Goal: Task Accomplishment & Management: Use online tool/utility

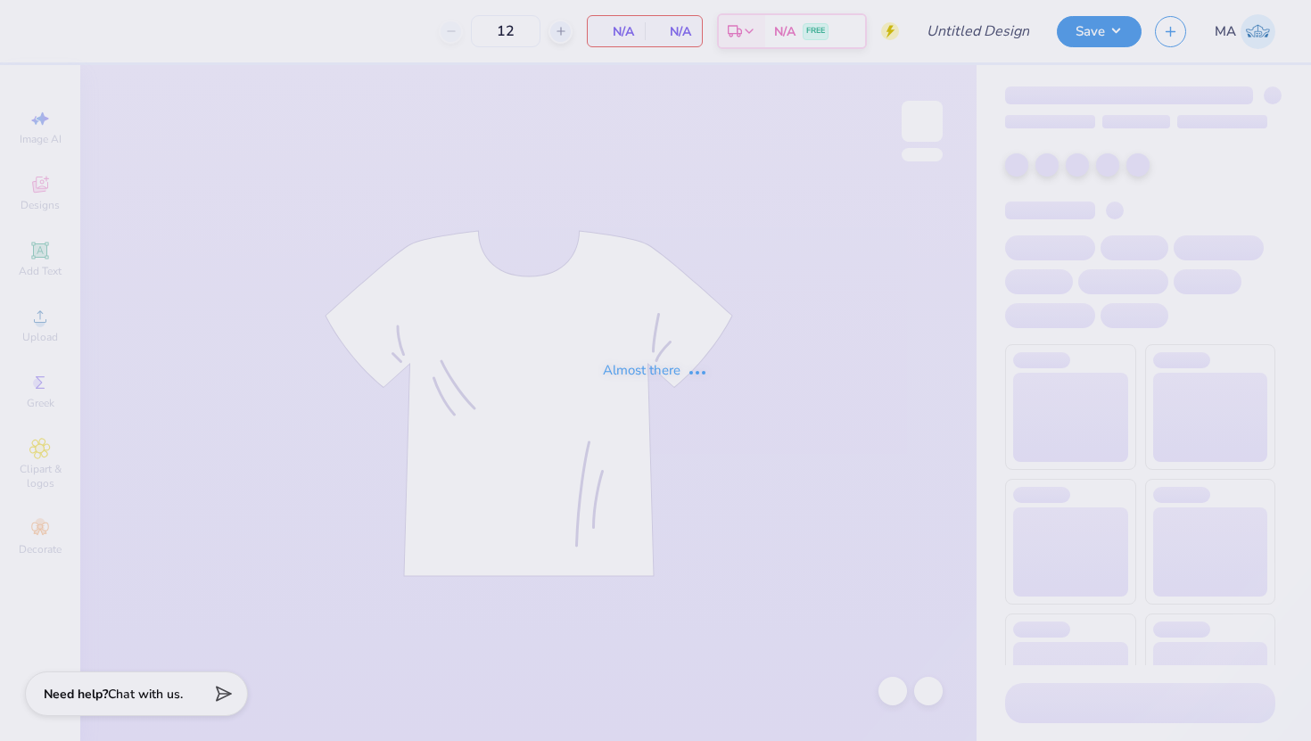
type input "Sweats"
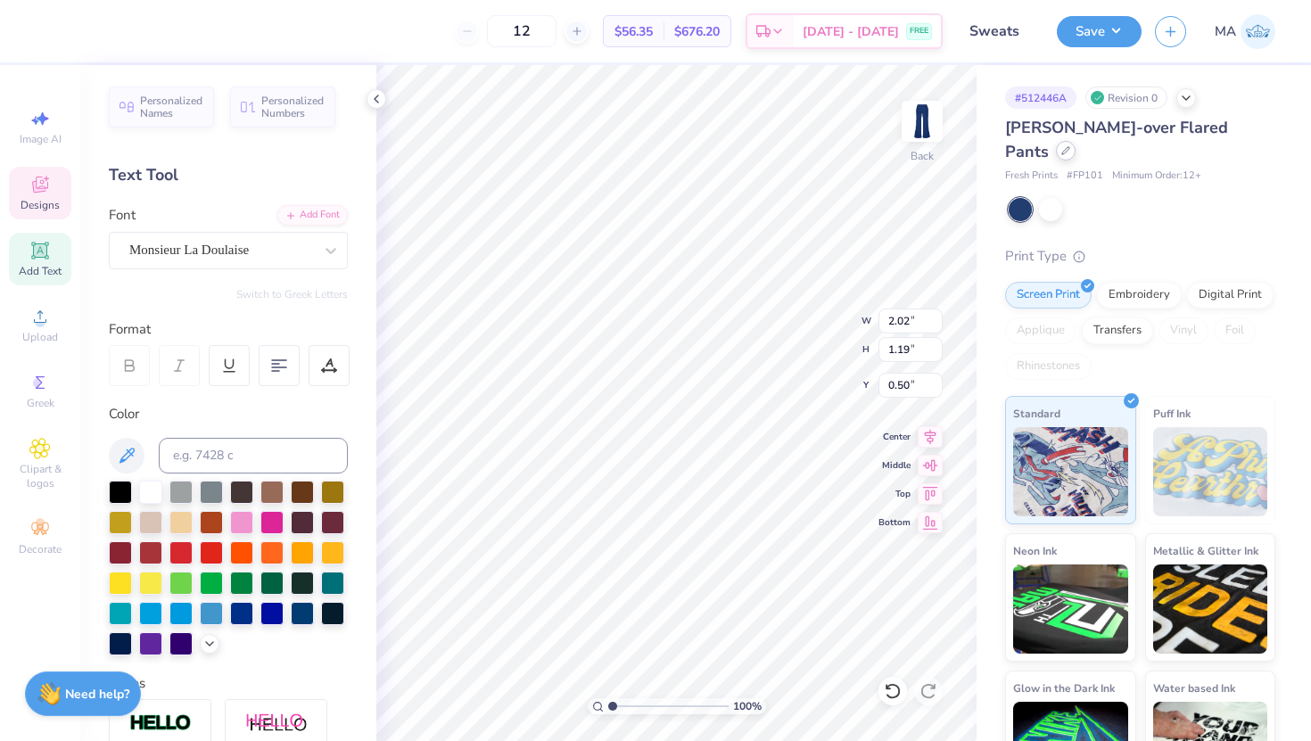
click at [1076, 141] on div at bounding box center [1066, 151] width 20 height 20
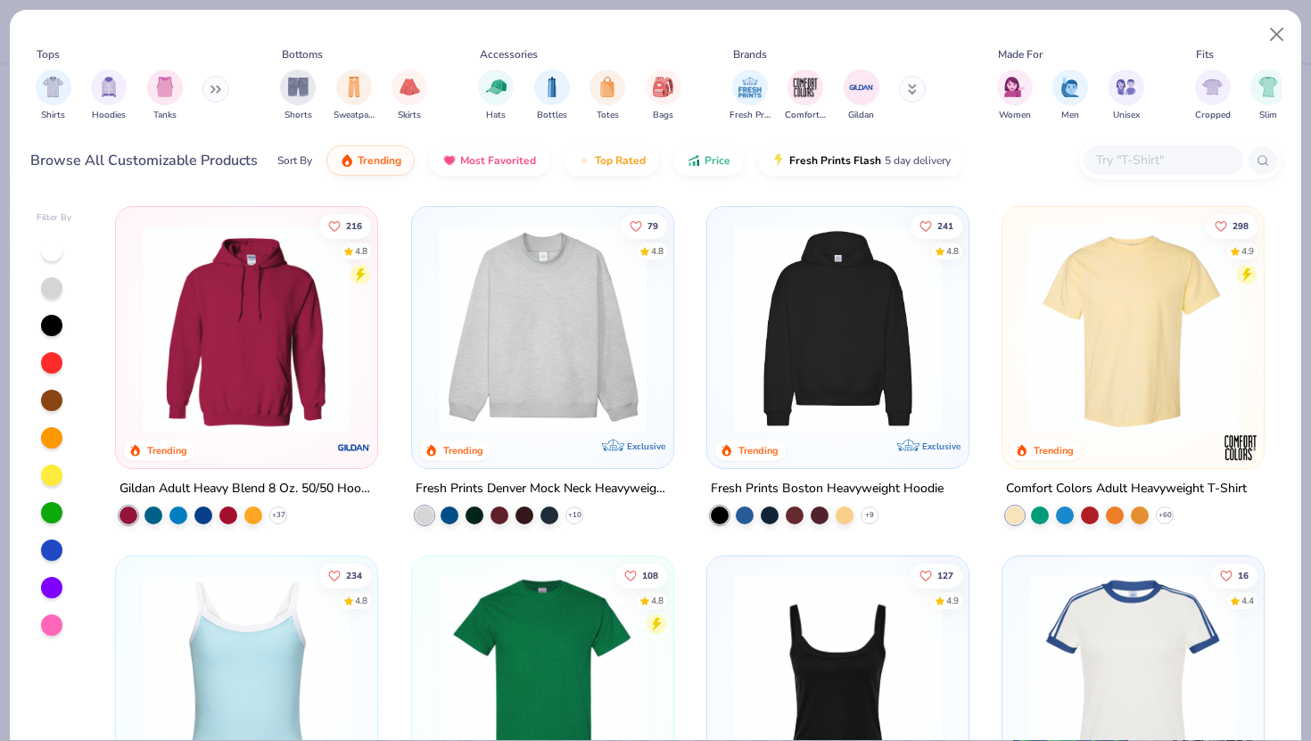
click at [1147, 154] on input "text" at bounding box center [1162, 160] width 137 height 21
click at [1276, 32] on button "Close" at bounding box center [1277, 35] width 34 height 34
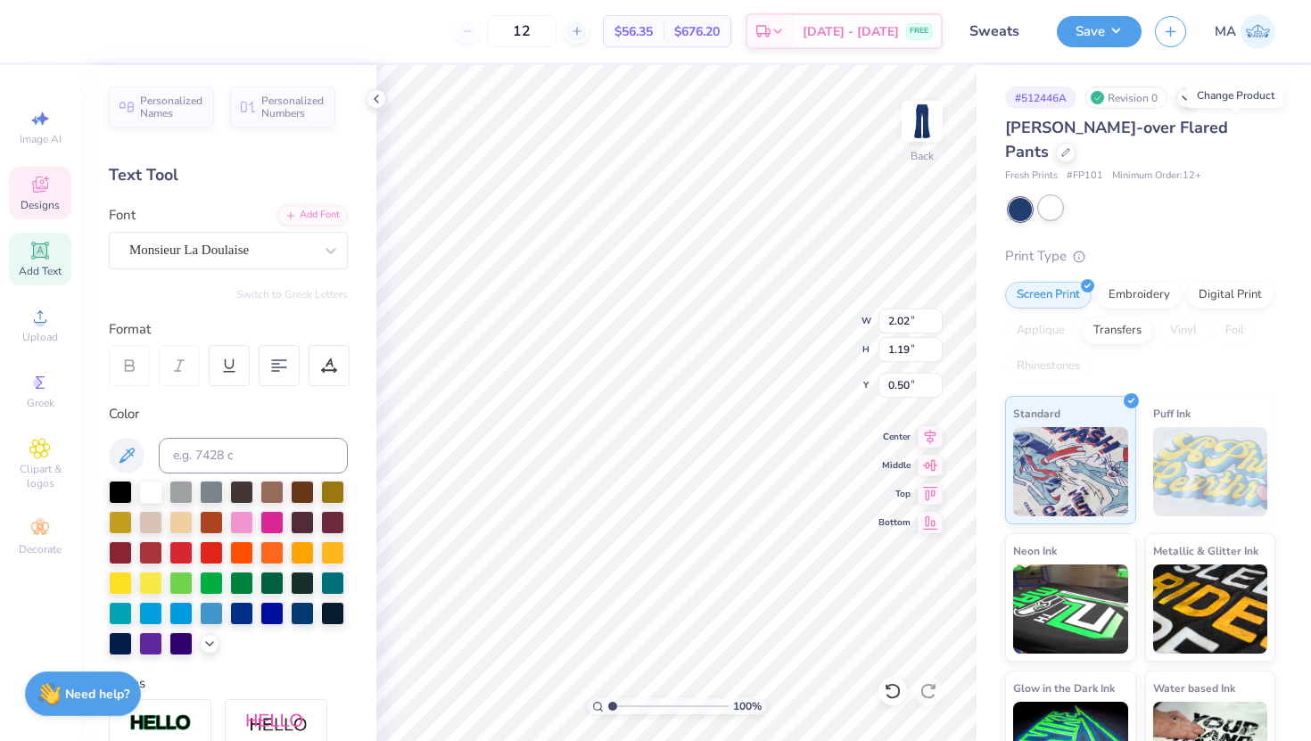
click at [1061, 196] on div at bounding box center [1050, 207] width 23 height 23
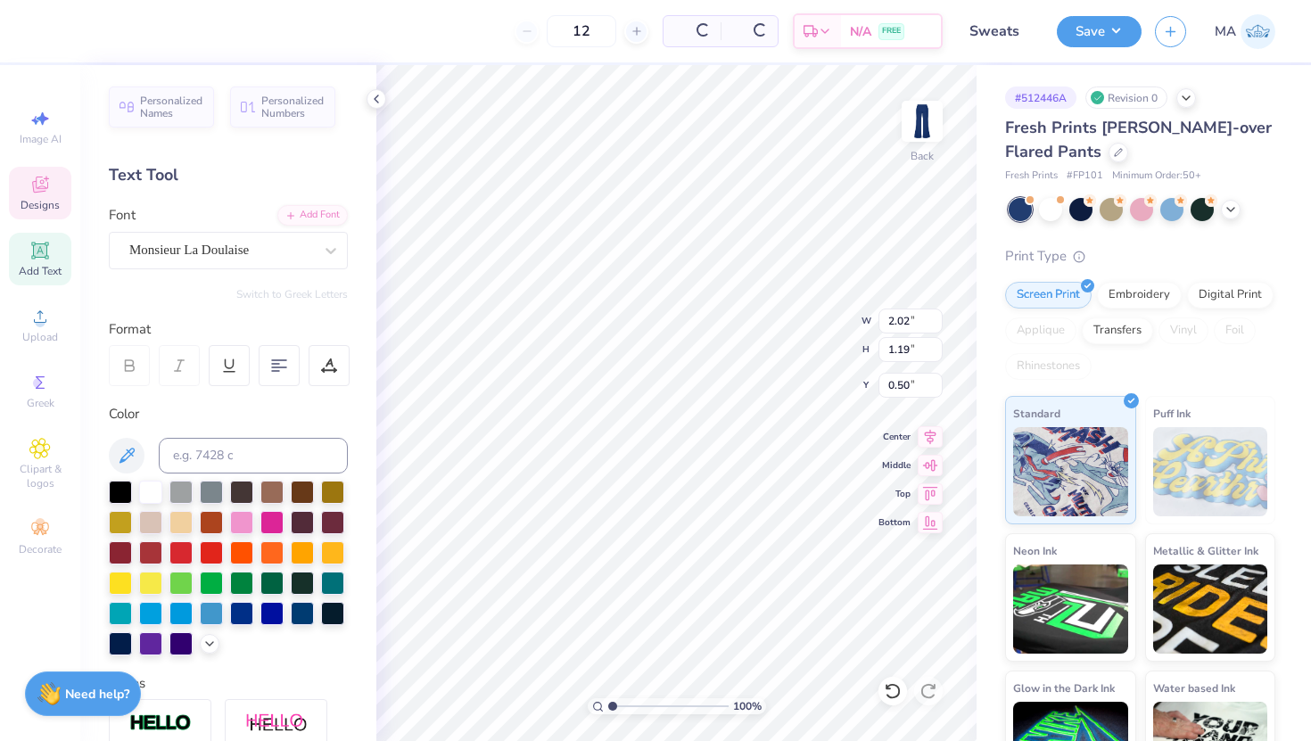
type input "50"
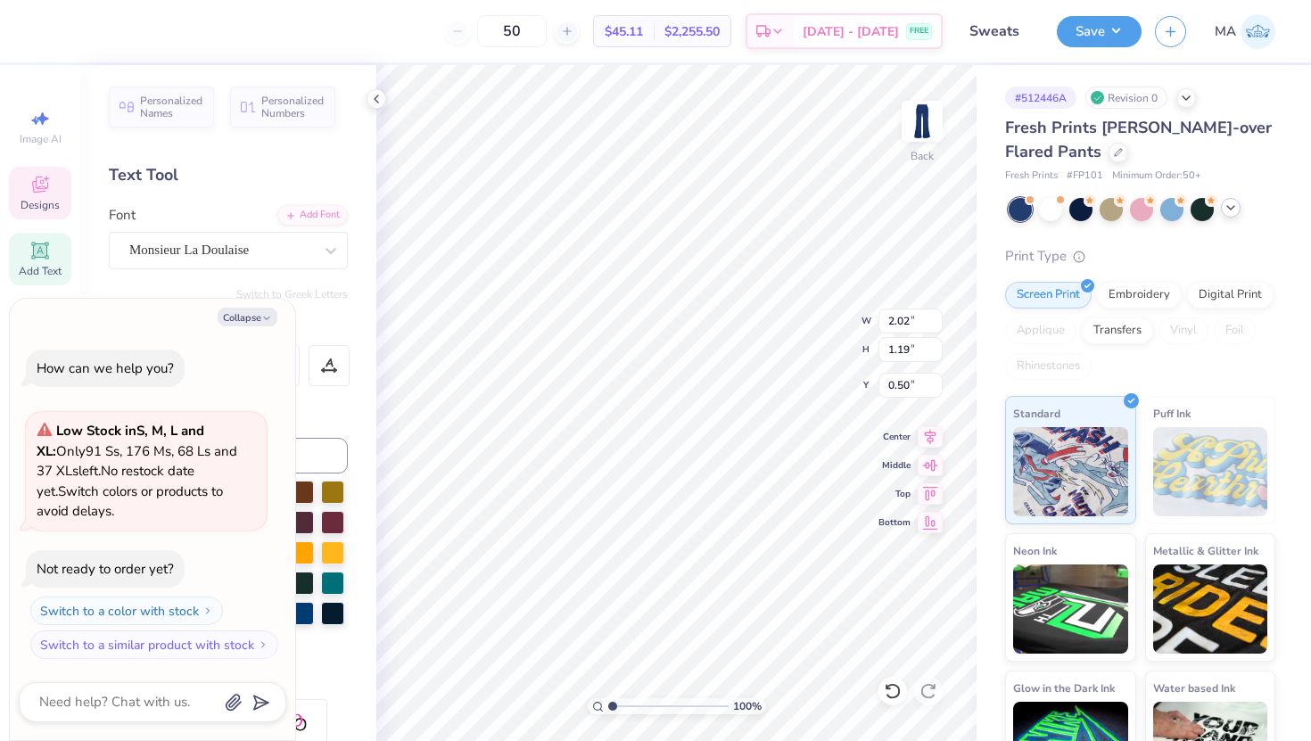
click at [1233, 205] on icon at bounding box center [1231, 208] width 14 height 14
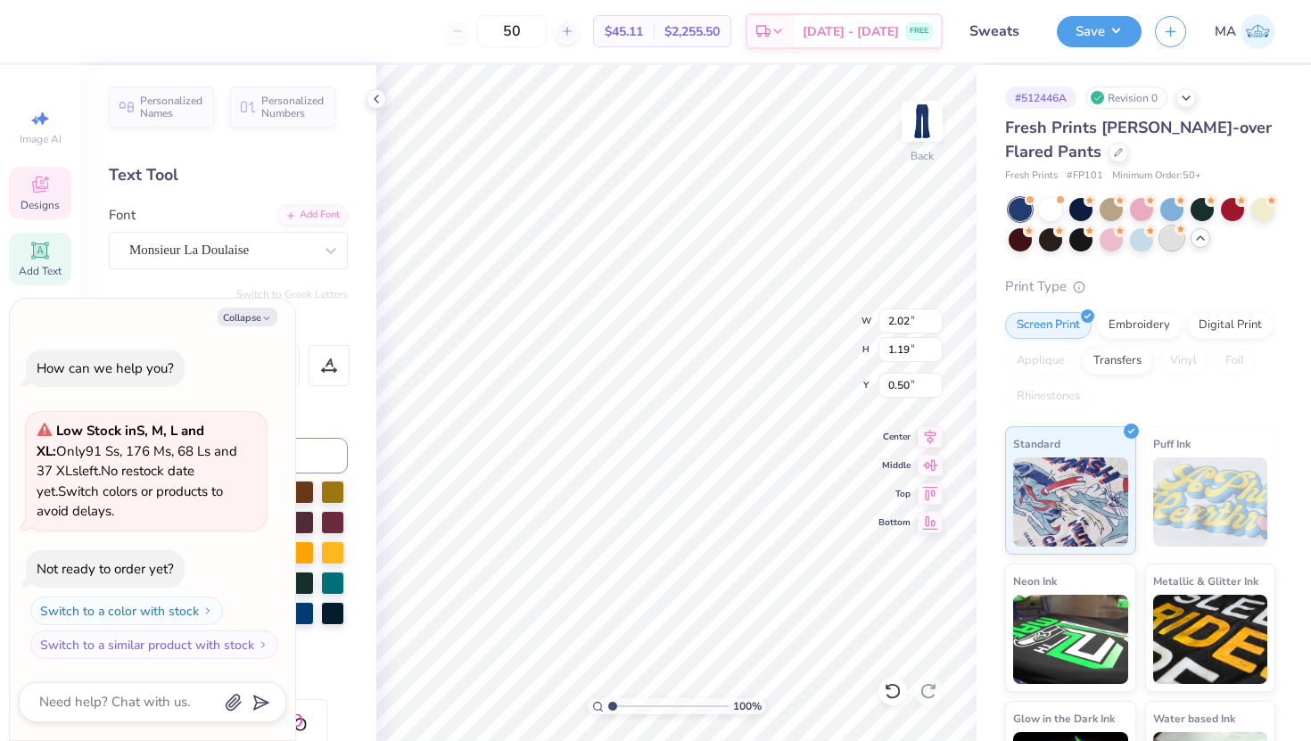
click at [1177, 246] on div at bounding box center [1171, 238] width 23 height 23
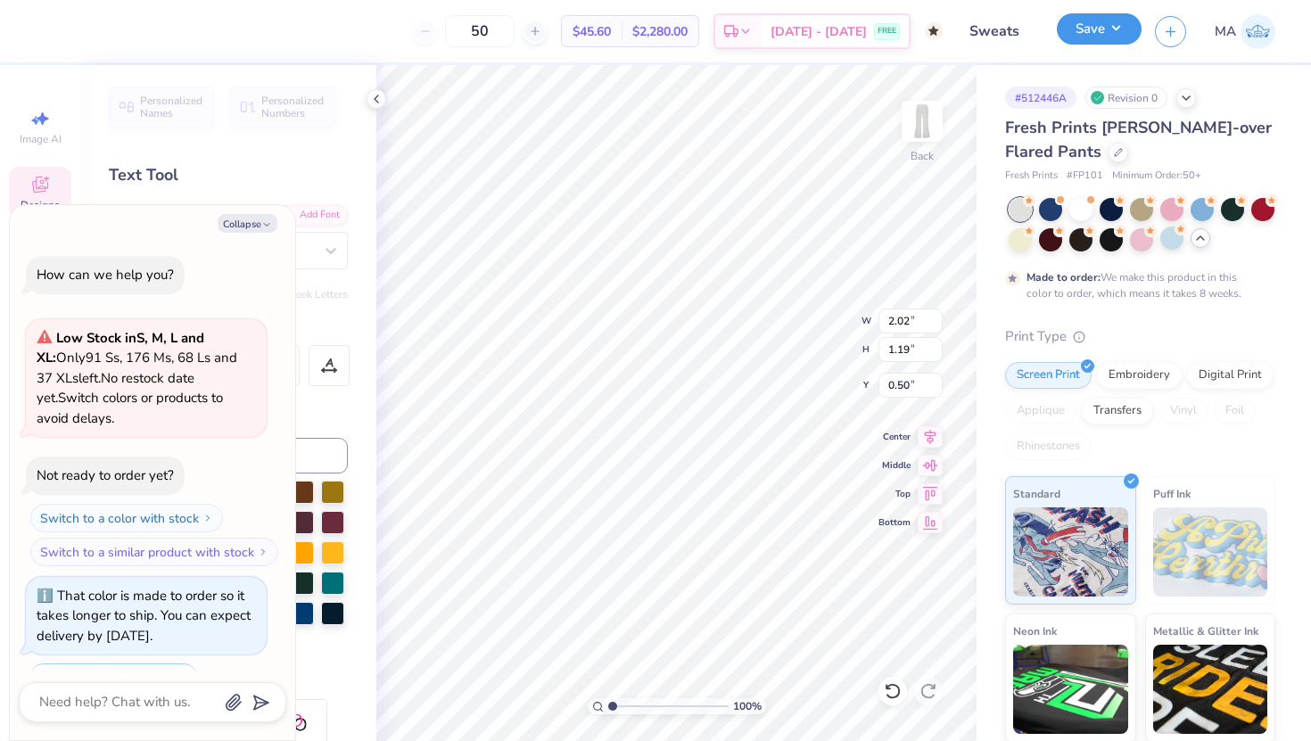
click at [1117, 37] on button "Save" at bounding box center [1099, 28] width 85 height 31
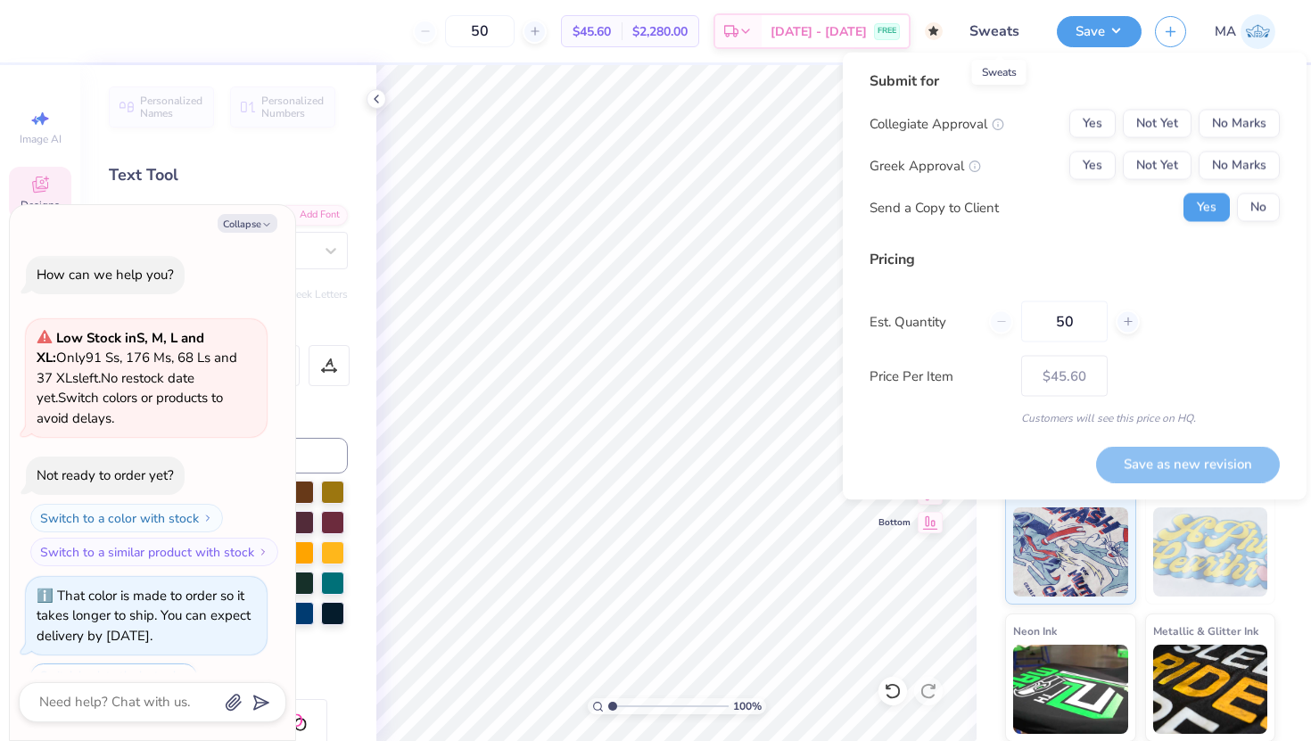
click at [987, 26] on input "Sweats" at bounding box center [999, 31] width 87 height 36
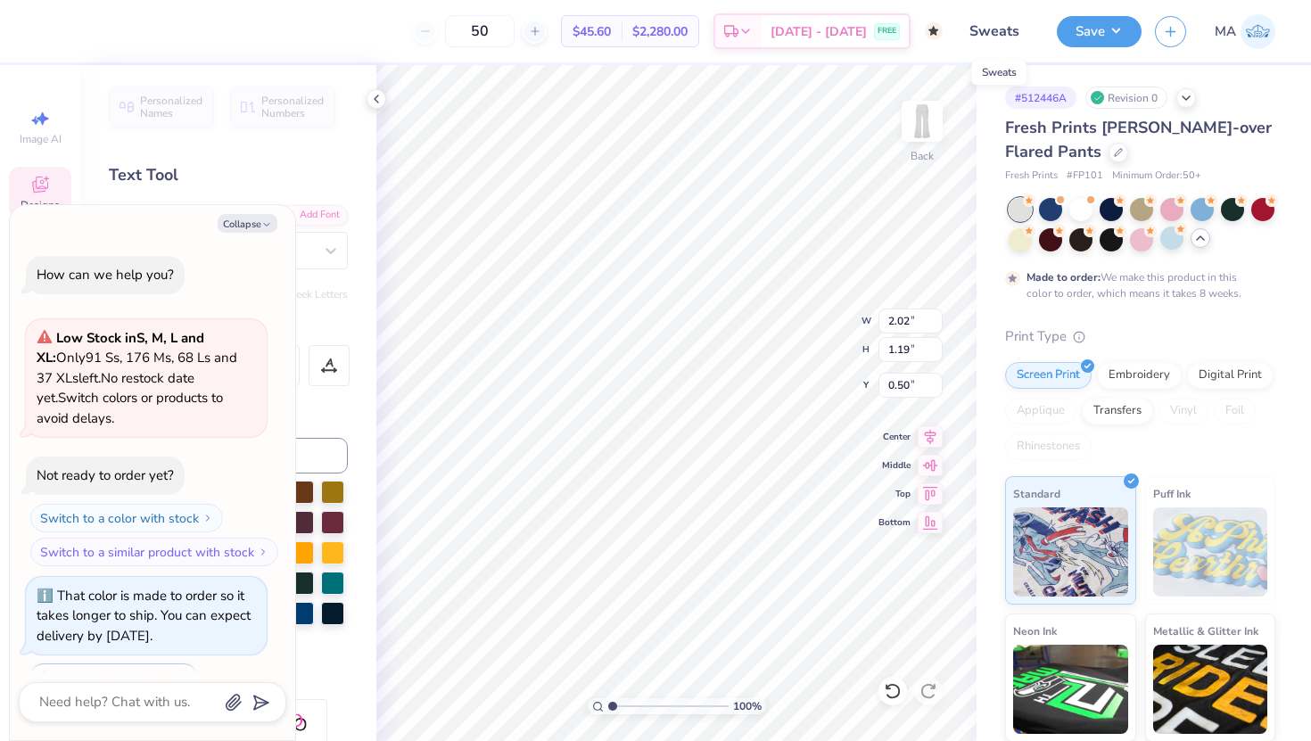
click at [987, 26] on input "Sweats" at bounding box center [999, 31] width 87 height 36
click at [1028, 28] on input "Sweats" at bounding box center [999, 31] width 87 height 36
click at [1097, 29] on button "Save" at bounding box center [1099, 28] width 85 height 31
type textarea "x"
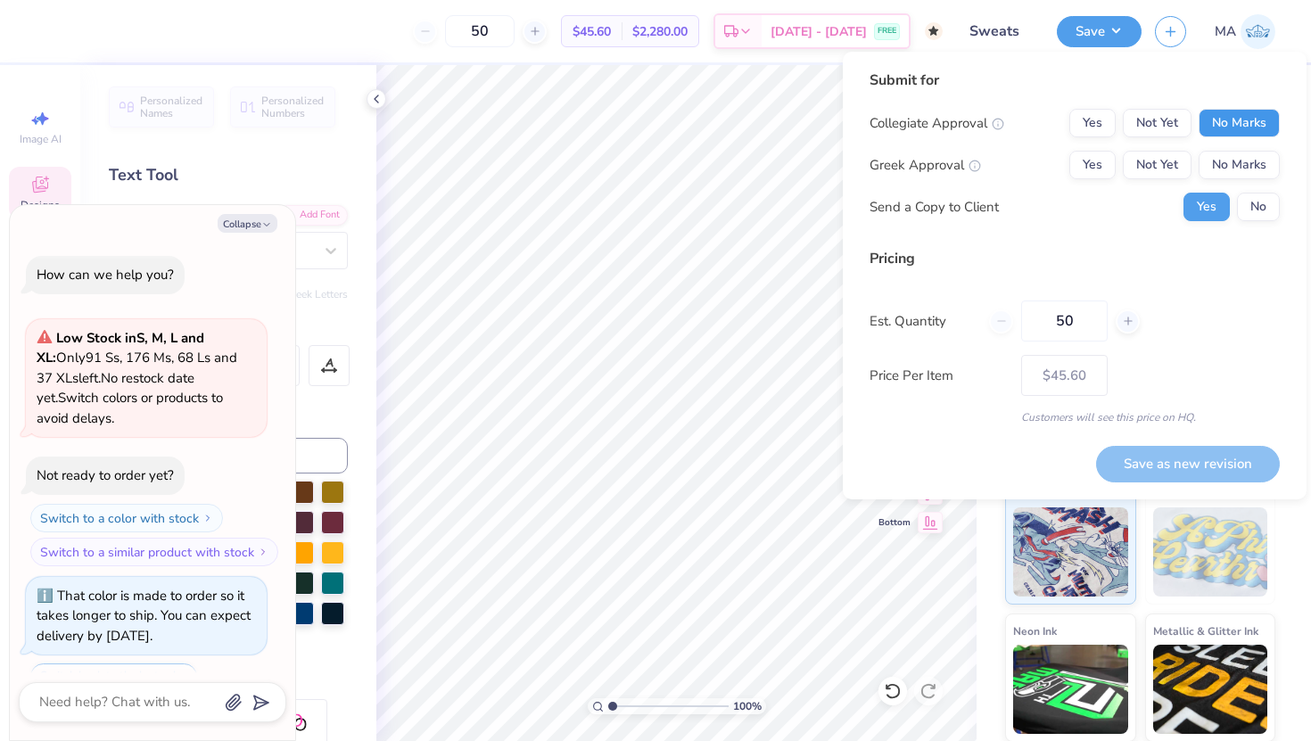
click at [1228, 124] on button "No Marks" at bounding box center [1239, 123] width 81 height 29
click at [1110, 158] on button "Yes" at bounding box center [1092, 165] width 46 height 29
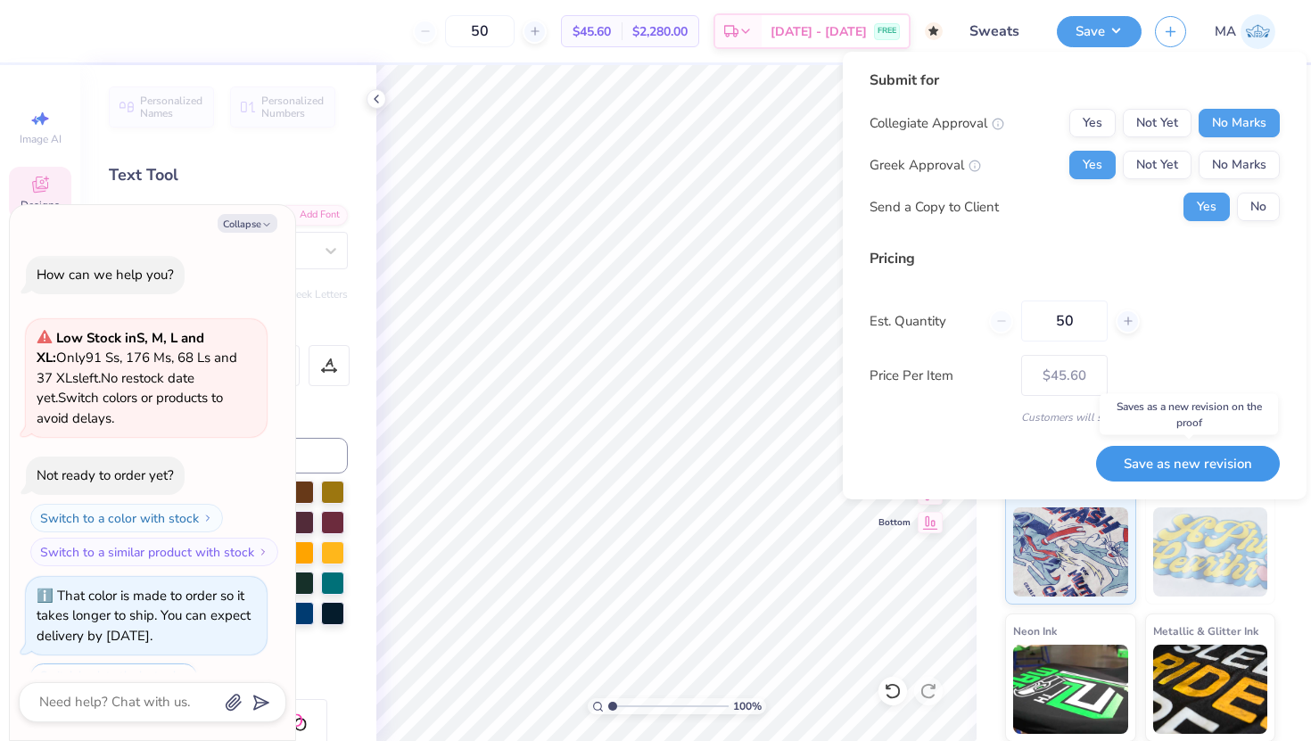
click at [1132, 460] on button "Save as new revision" at bounding box center [1188, 464] width 184 height 37
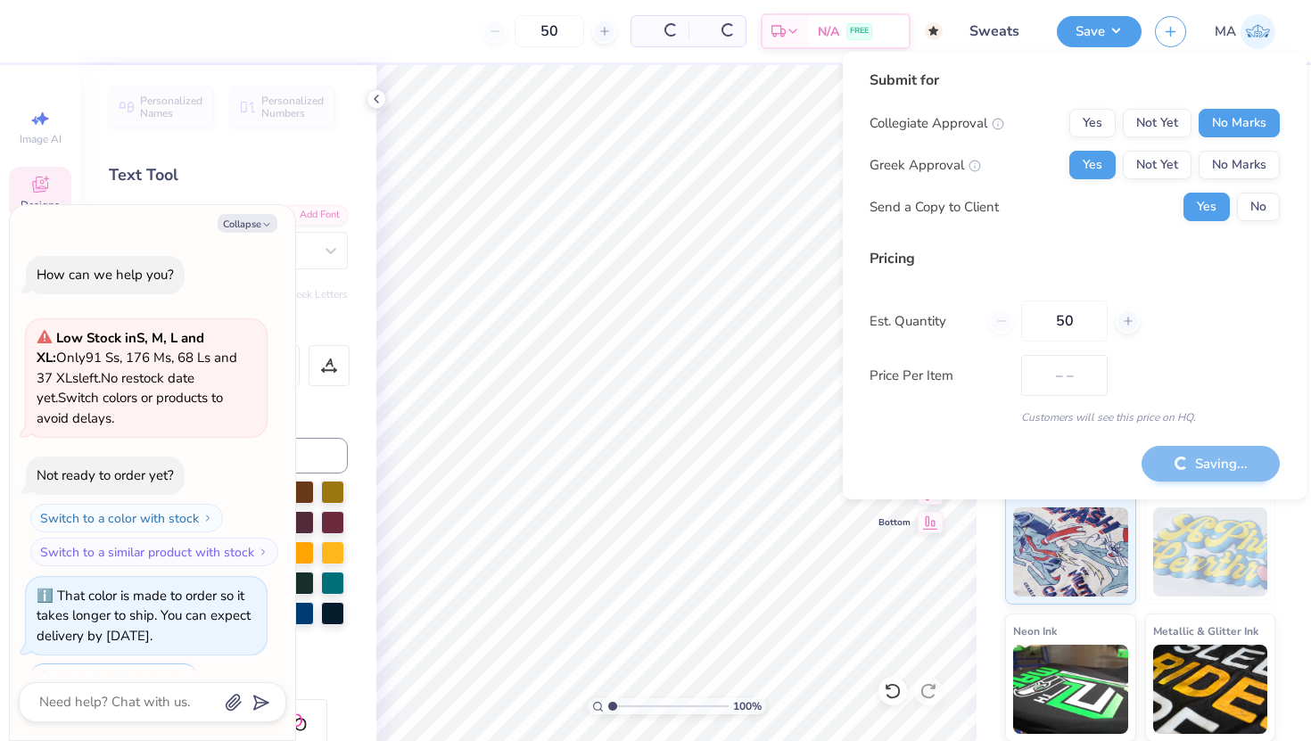
type input "$45.60"
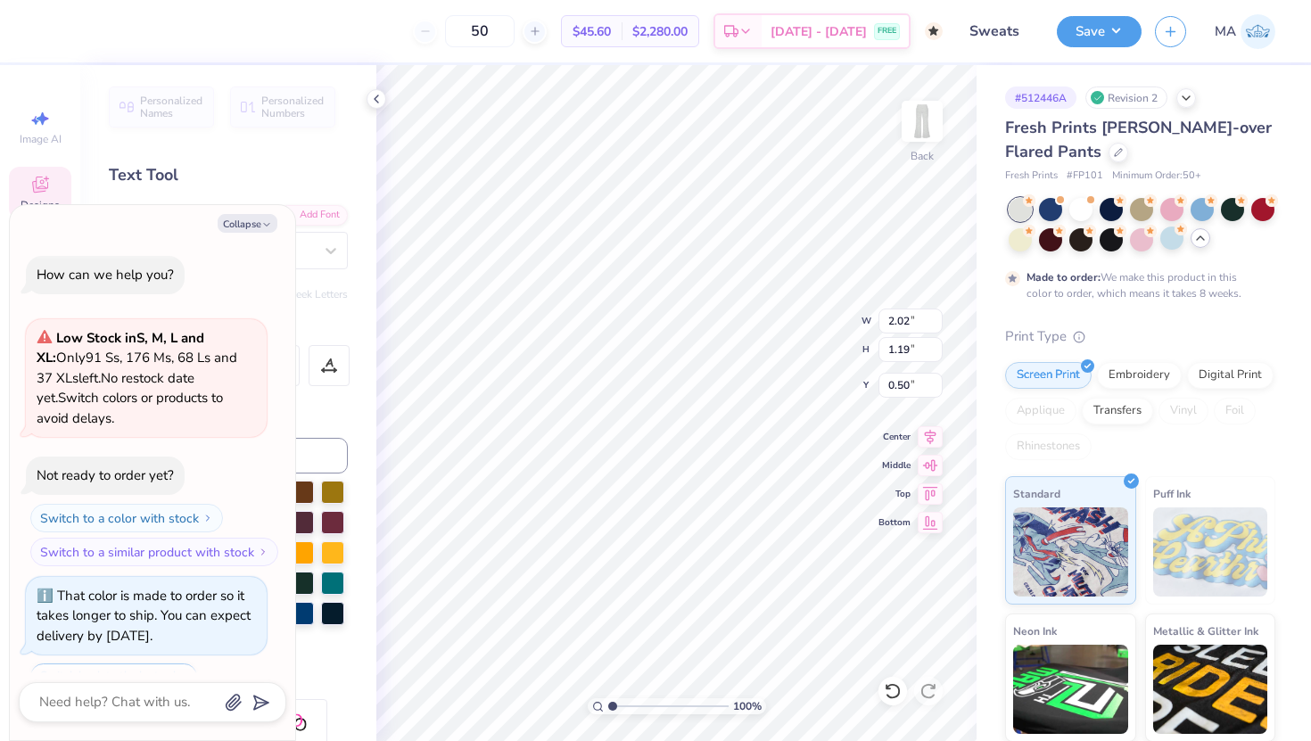
type textarea "x"
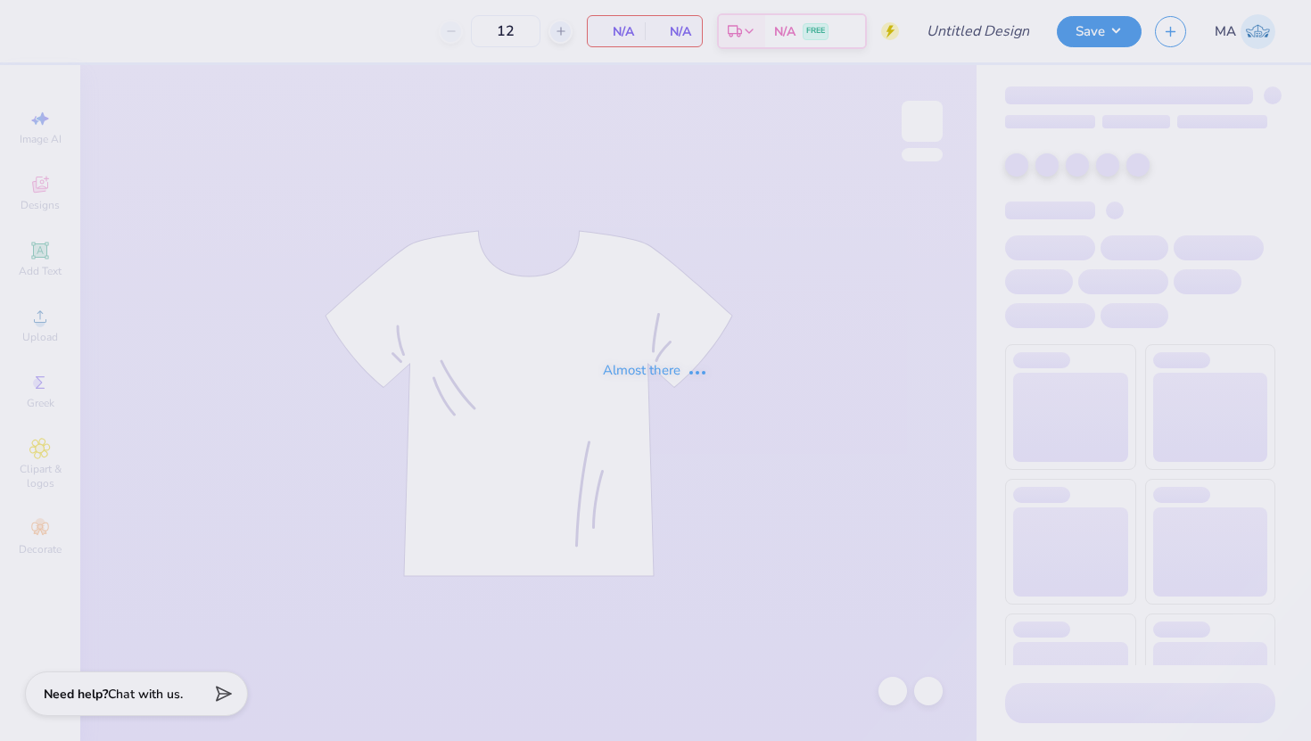
type input "50"
type input "Sweats"
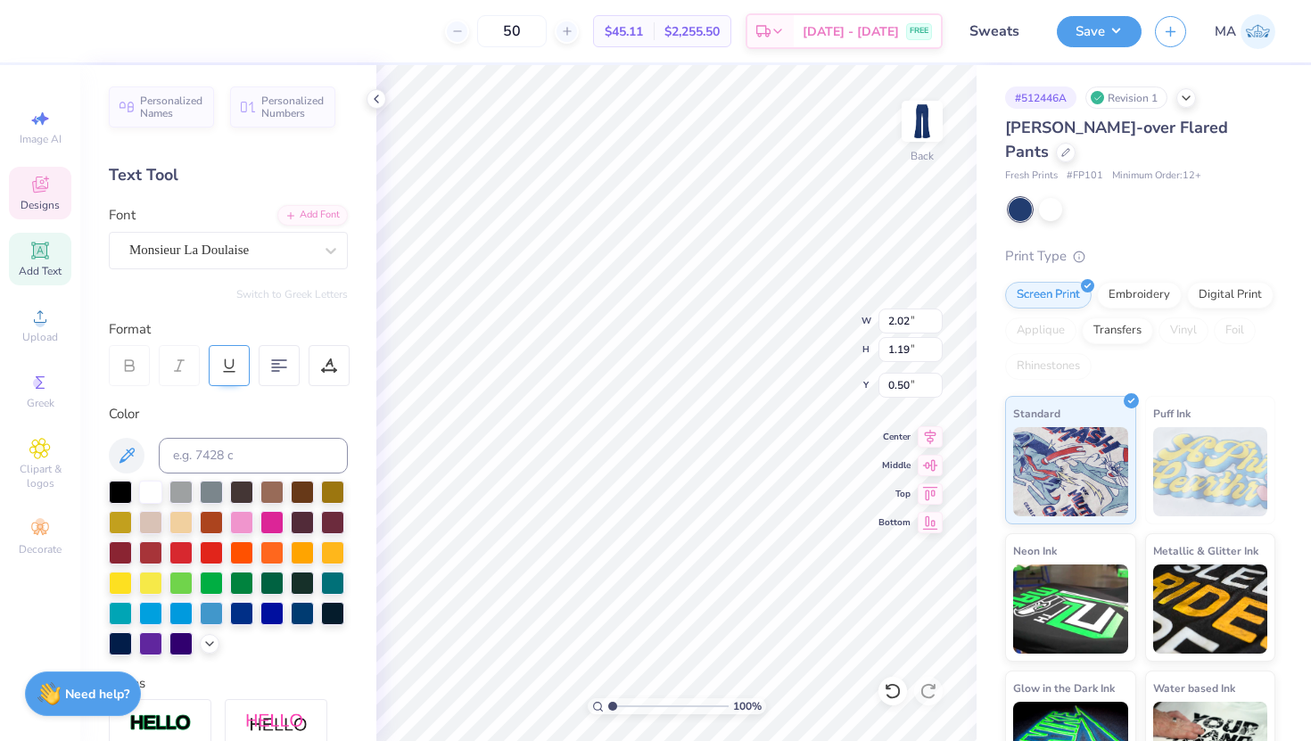
click at [244, 348] on div at bounding box center [229, 365] width 41 height 41
click at [234, 352] on div at bounding box center [229, 365] width 41 height 41
type input "2.02"
click at [1069, 147] on icon at bounding box center [1065, 150] width 7 height 7
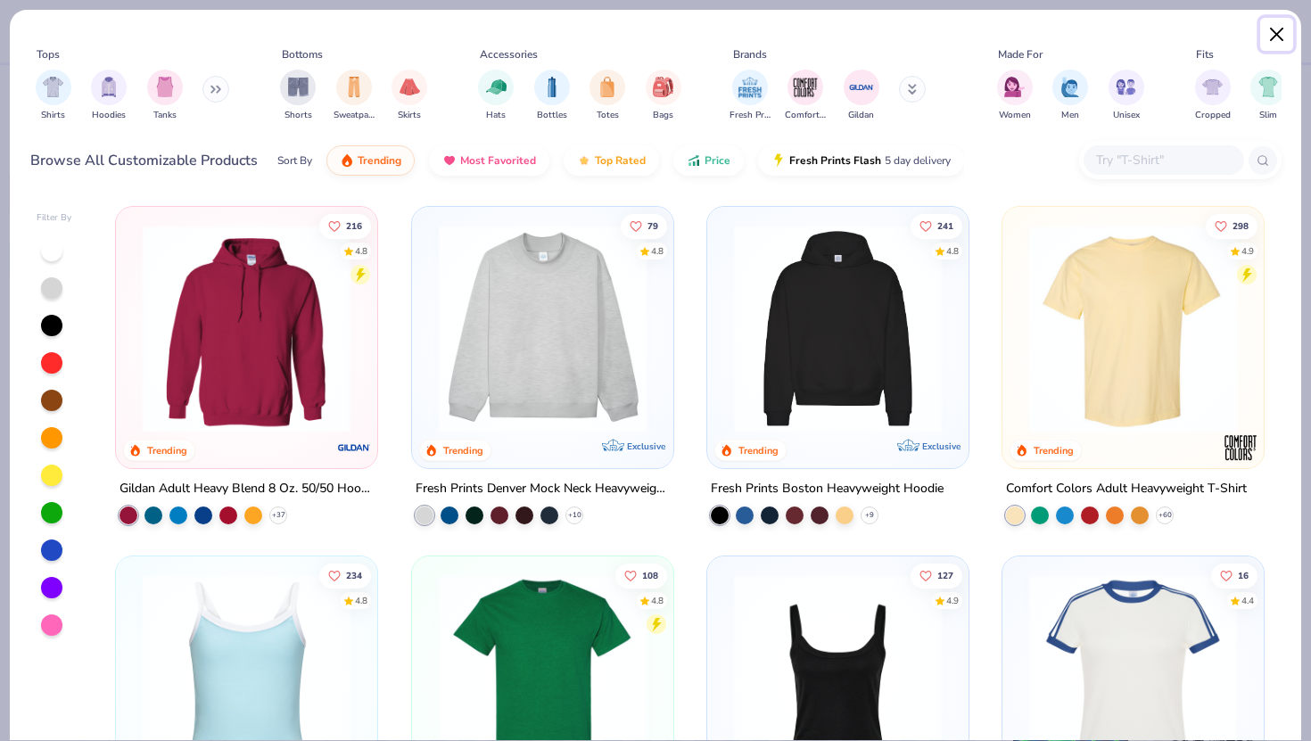
click at [1286, 45] on button "Close" at bounding box center [1277, 35] width 34 height 34
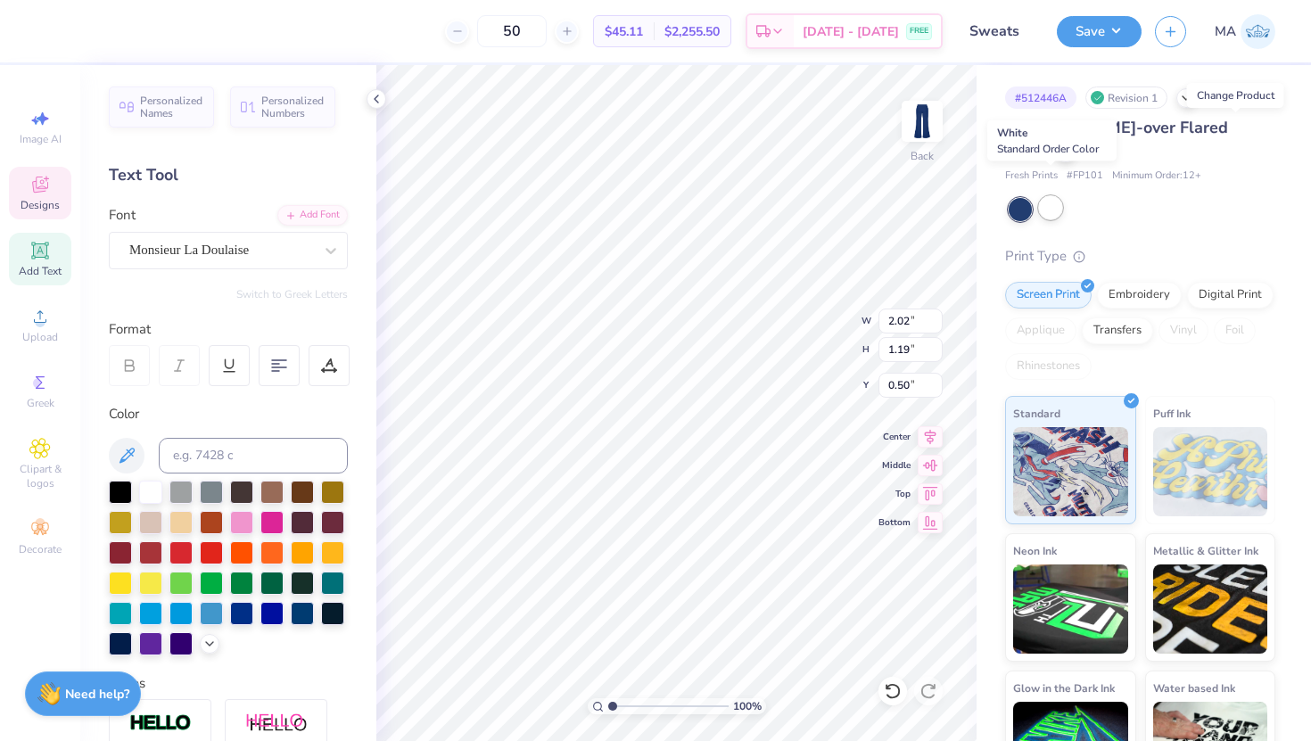
click at [1059, 196] on div at bounding box center [1050, 207] width 23 height 23
click at [1023, 198] on div at bounding box center [1020, 209] width 23 height 23
click at [1056, 196] on div at bounding box center [1050, 207] width 23 height 23
click at [1053, 196] on div at bounding box center [1050, 207] width 23 height 23
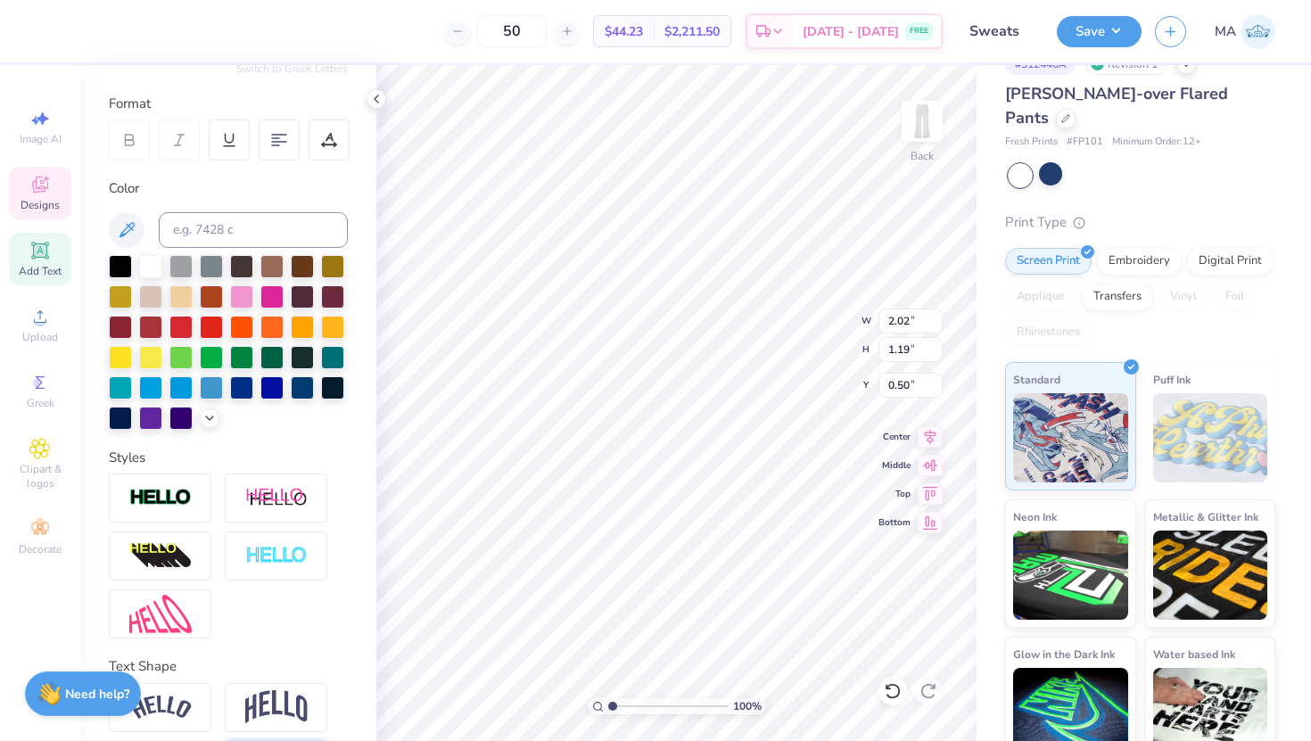
scroll to position [92, 0]
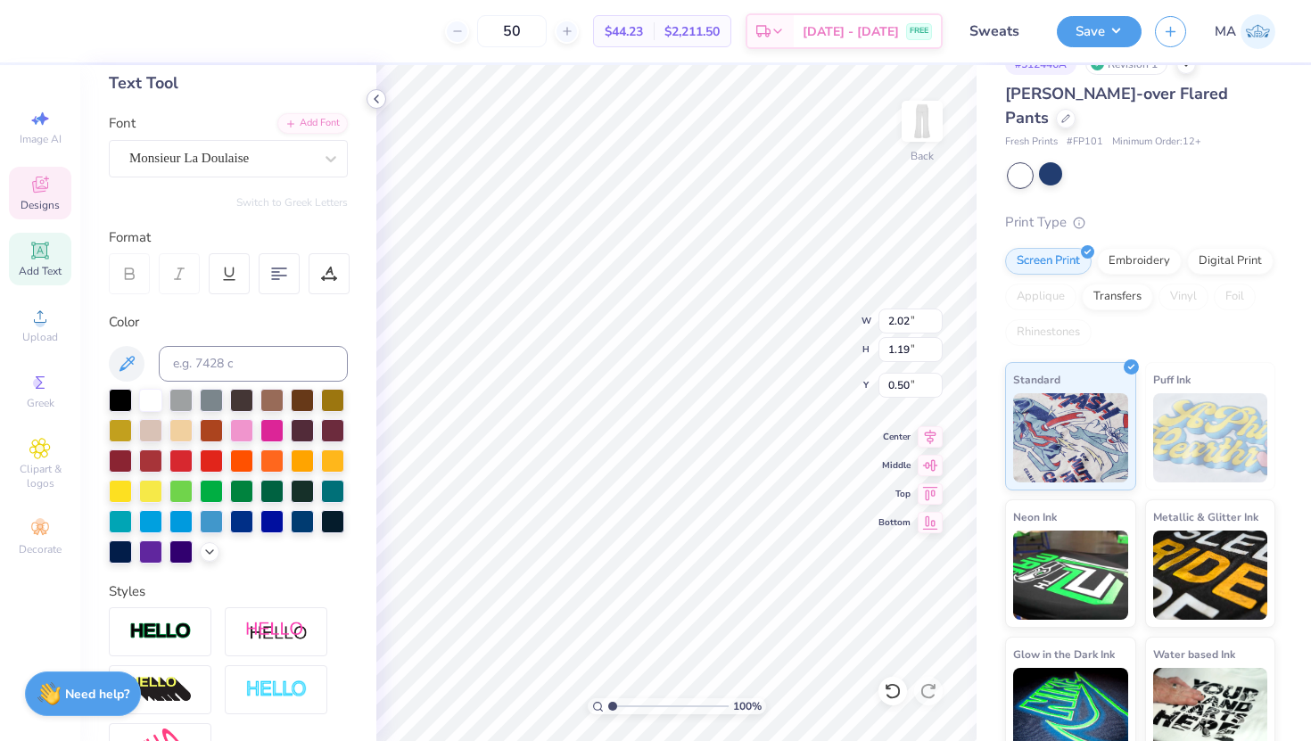
click at [376, 98] on icon at bounding box center [376, 99] width 14 height 14
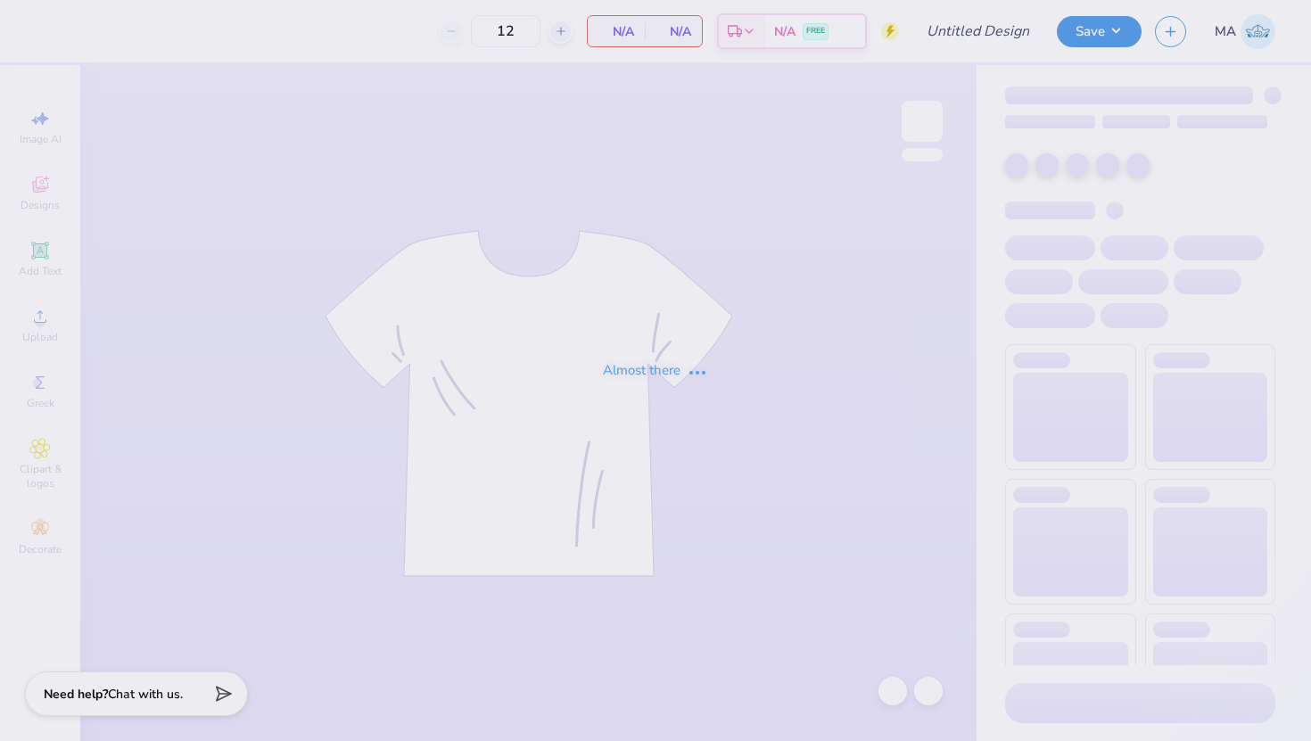
type input "Sweats"
type input "50"
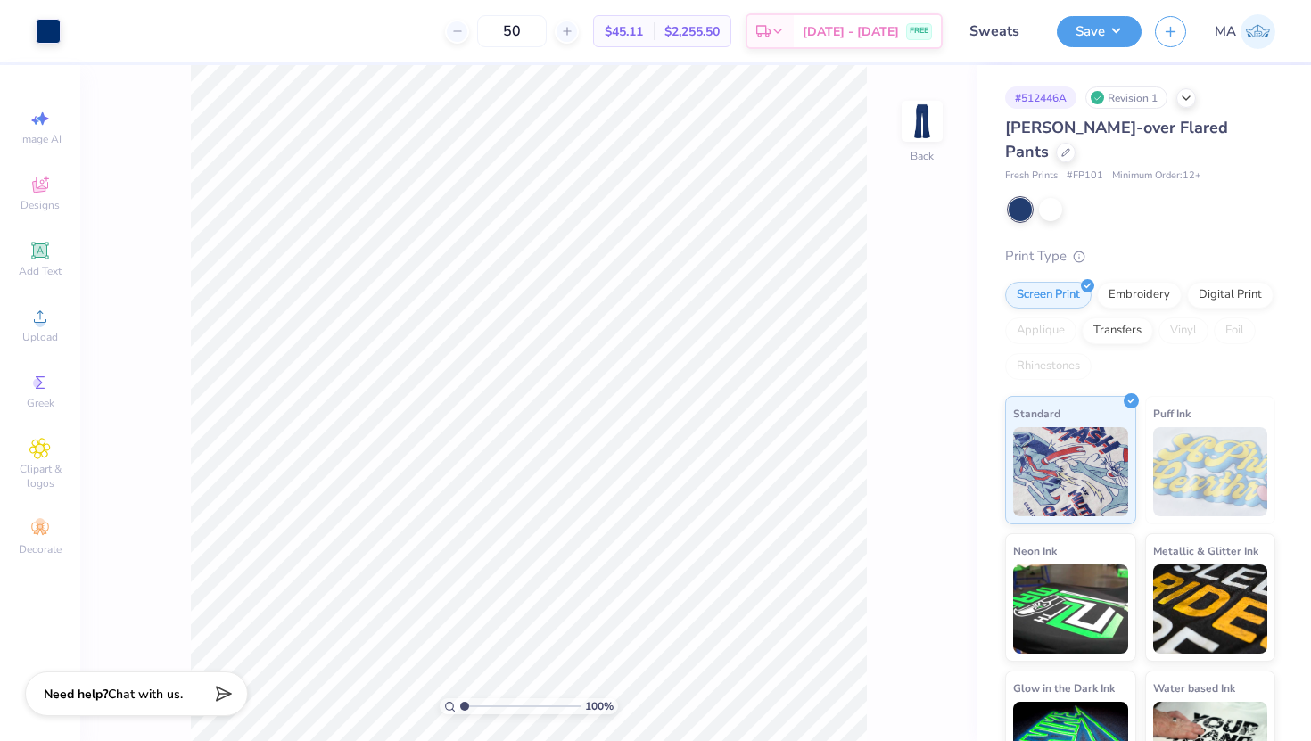
click at [1187, 198] on div at bounding box center [1142, 209] width 267 height 23
